Goal: Transaction & Acquisition: Subscribe to service/newsletter

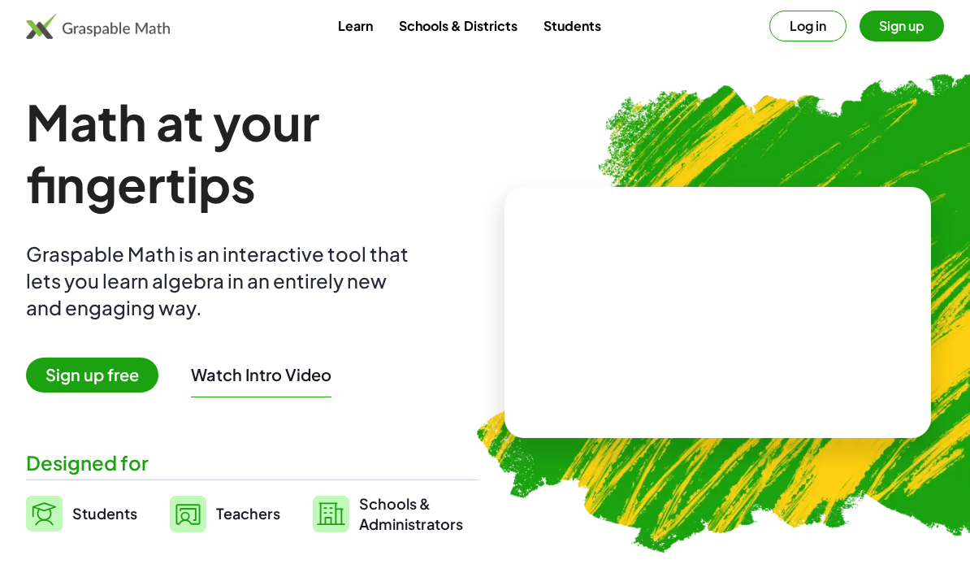
click at [467, 23] on link "Schools & Districts" at bounding box center [458, 26] width 145 height 30
click at [483, 21] on link "Schools & Districts" at bounding box center [458, 26] width 145 height 30
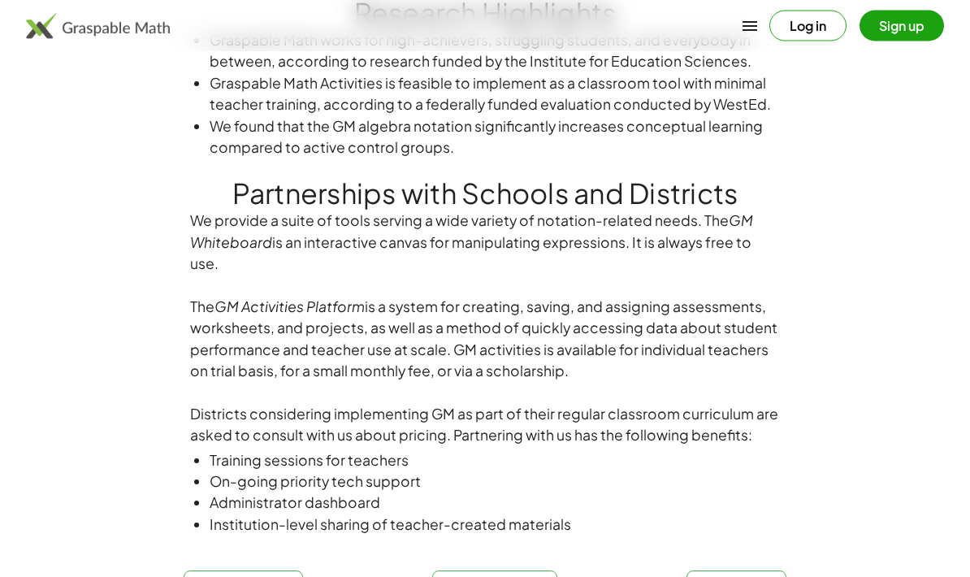
scroll to position [972, 0]
click at [901, 18] on button "Sign up" at bounding box center [902, 26] width 85 height 31
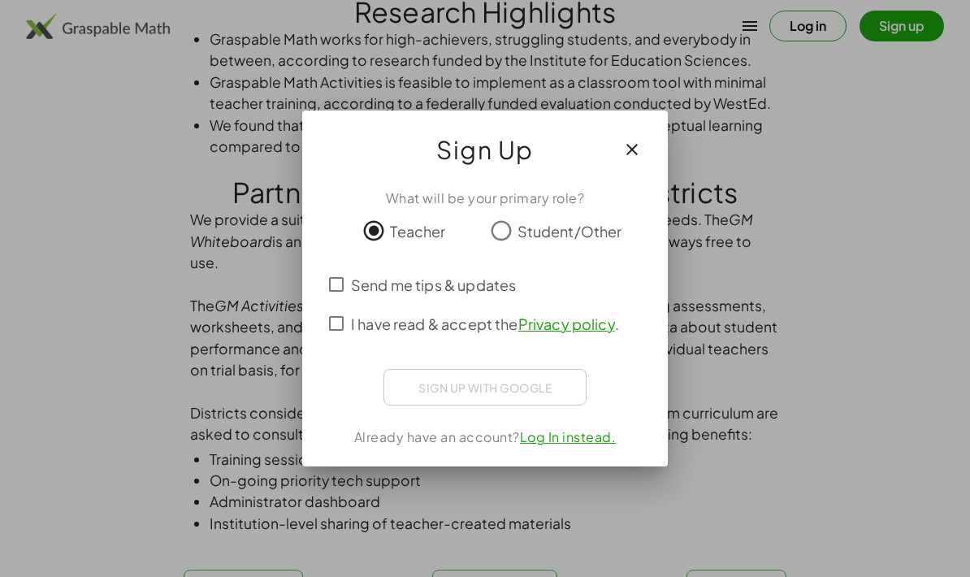
click at [483, 275] on span "Send me tips & updates" at bounding box center [433, 285] width 165 height 22
click at [471, 275] on span "Send me tips & updates" at bounding box center [433, 285] width 165 height 22
click at [483, 323] on span "I have read & accept the Privacy policy ." at bounding box center [485, 324] width 268 height 22
click at [532, 384] on div "使用 Google 帳戶登入。在新分頁中開啟" at bounding box center [485, 385] width 158 height 36
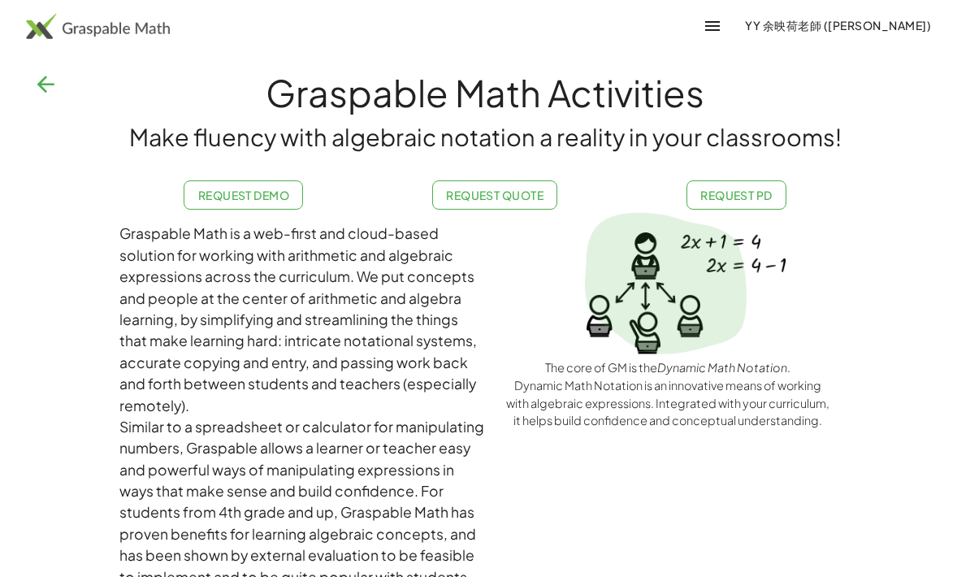
click at [732, 13] on button "button" at bounding box center [712, 26] width 39 height 39
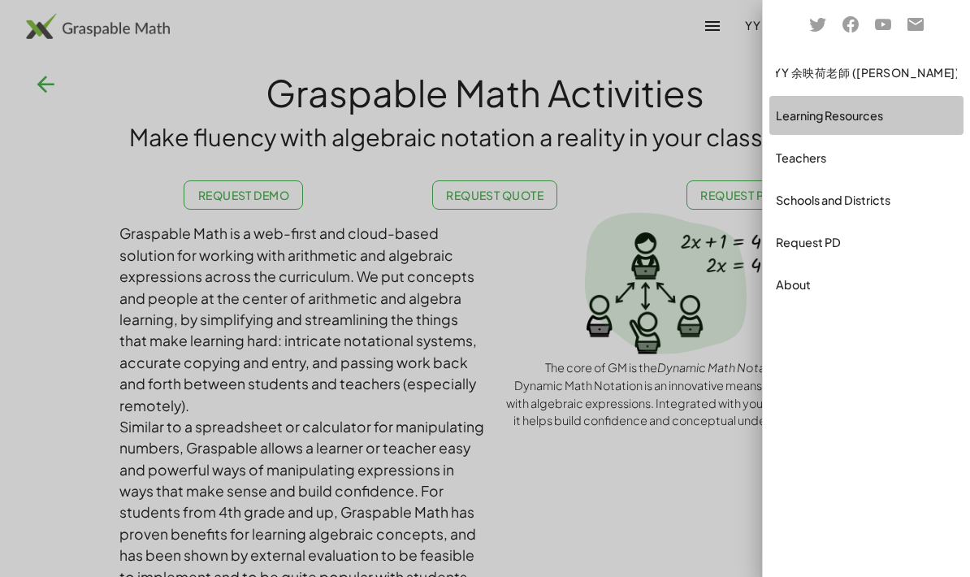
click at [897, 111] on div "Learning Resources" at bounding box center [866, 116] width 181 height 20
